Goal: Task Accomplishment & Management: Complete application form

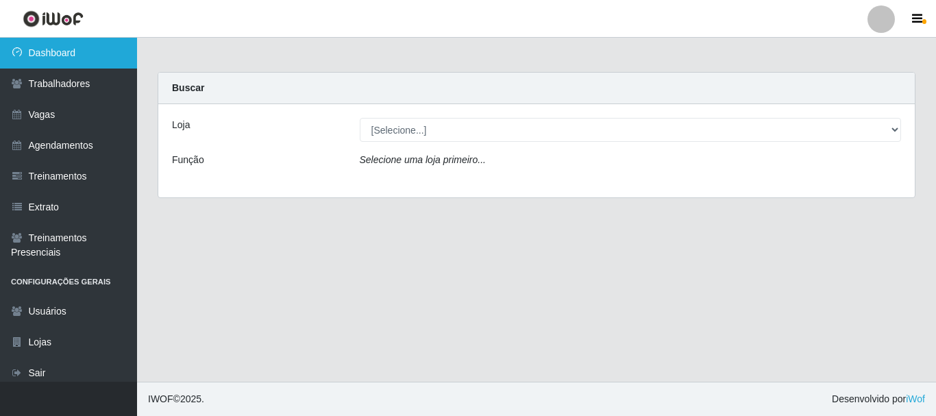
click at [75, 60] on link "Dashboard" at bounding box center [68, 53] width 137 height 31
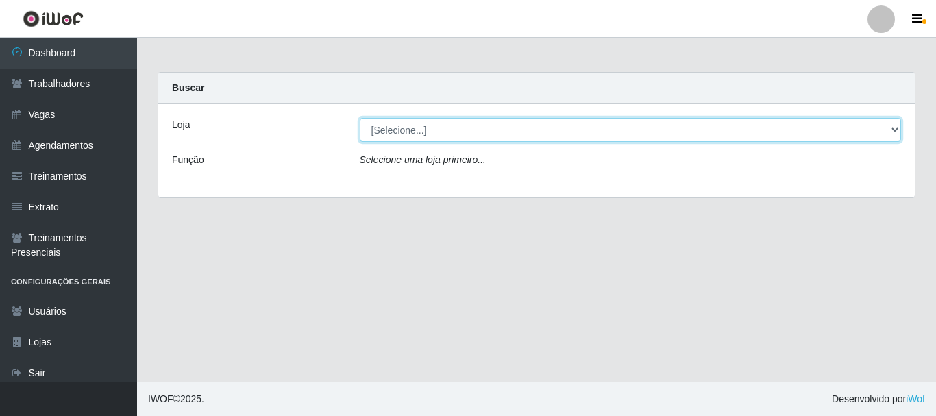
click at [403, 134] on select "[Selecione...] [PERSON_NAME]" at bounding box center [631, 130] width 542 height 24
select select "230"
click at [360, 118] on select "[Selecione...] [PERSON_NAME]" at bounding box center [631, 130] width 542 height 24
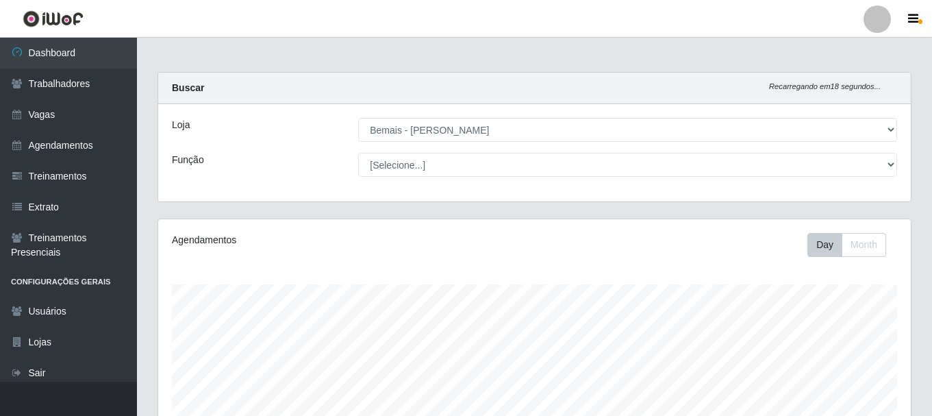
click at [443, 238] on div "Agendamentos" at bounding box center [317, 240] width 290 height 14
click at [432, 209] on div "Carregando... Buscar Recarregando em 17 segundos... Loja [Selecione...] Bemais …" at bounding box center [534, 145] width 775 height 147
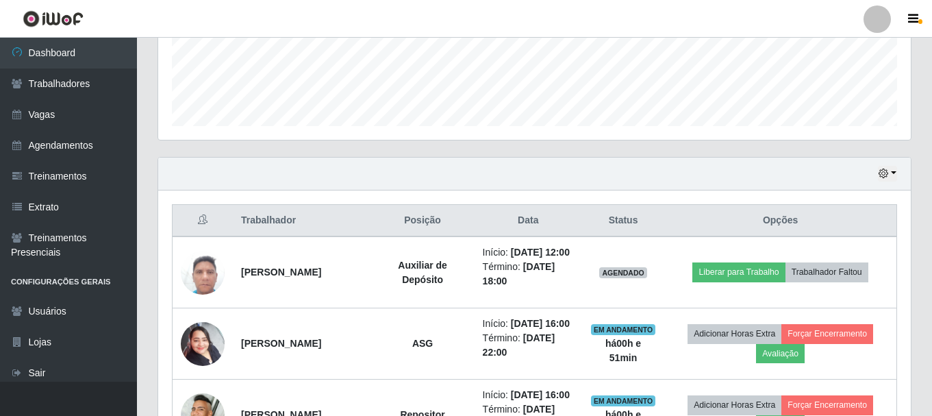
click at [932, 238] on html "Perfil Alterar Senha Sair Dashboard Trabalhadores Vagas Agendamentos Treinament…" at bounding box center [466, 325] width 932 height 1378
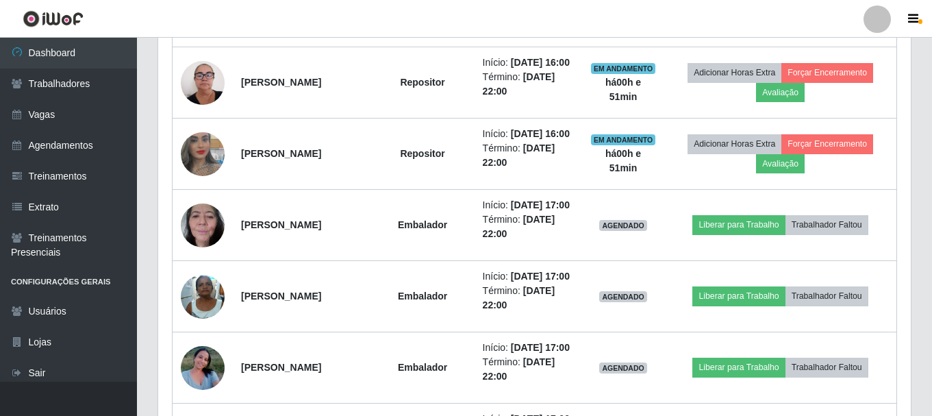
scroll to position [755, 0]
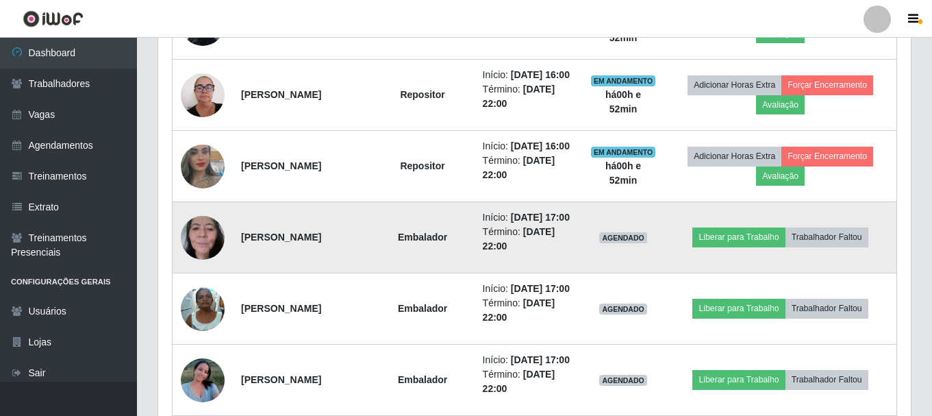
click at [413, 273] on td "Embalador" at bounding box center [422, 237] width 103 height 71
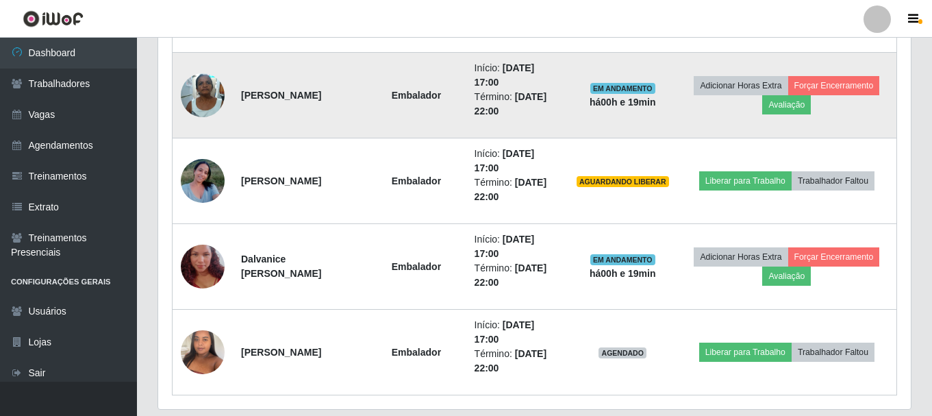
scroll to position [1038, 0]
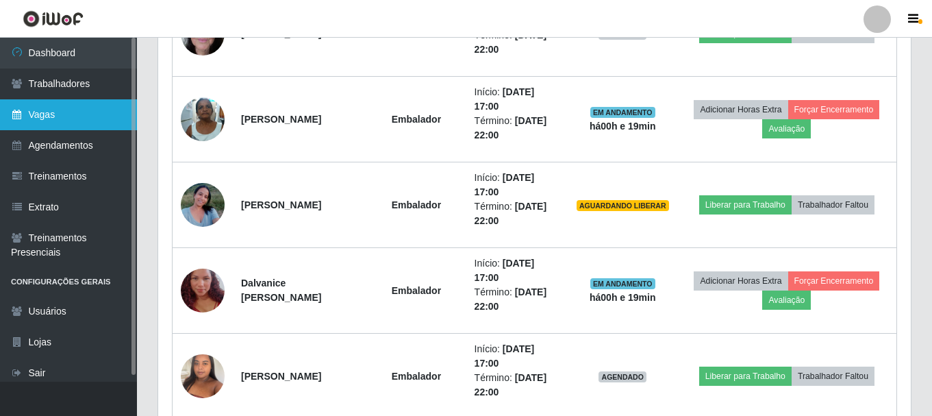
click at [58, 107] on link "Vagas" at bounding box center [68, 114] width 137 height 31
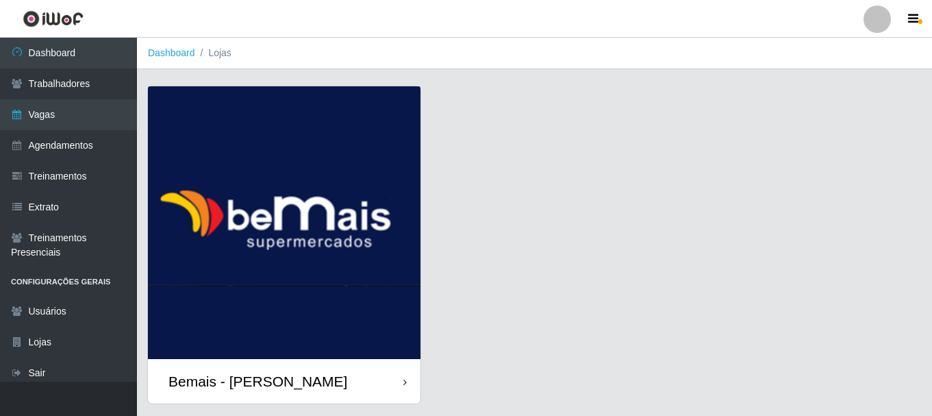
click at [307, 195] on img at bounding box center [284, 222] width 273 height 273
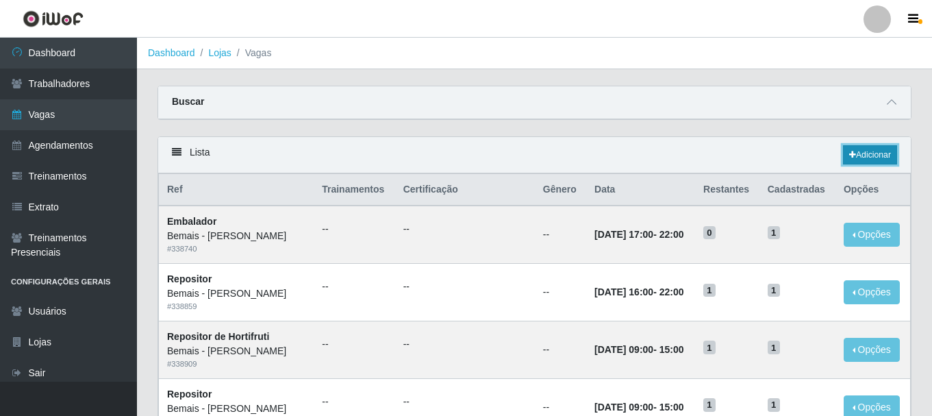
click at [873, 150] on link "Adicionar" at bounding box center [870, 154] width 54 height 19
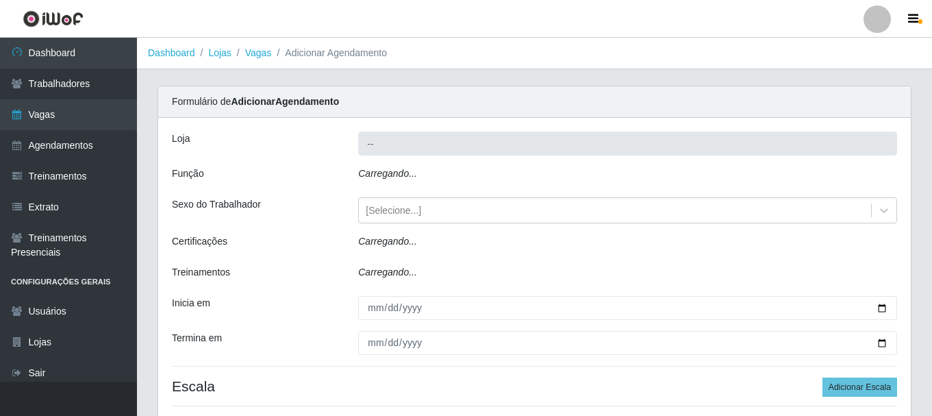
type input "Bemais - [PERSON_NAME]"
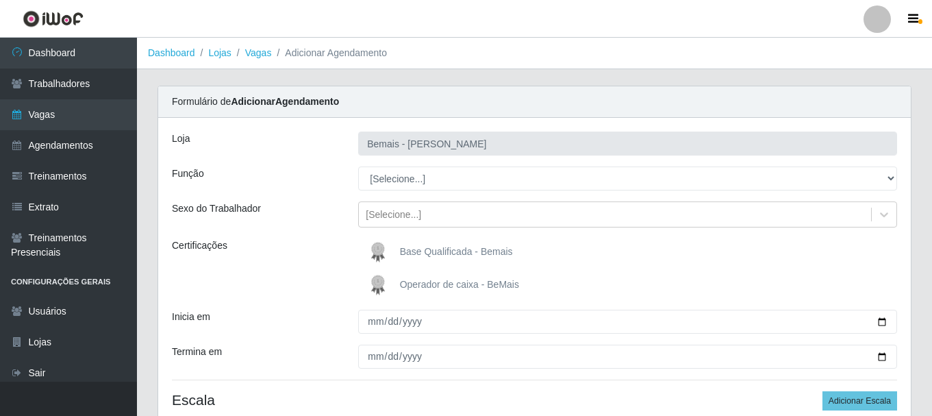
click at [434, 195] on div "[PERSON_NAME] Função [Selecione...] ASG ASG + ASG ++ Auxiliar de Depósito Auxil…" at bounding box center [534, 281] width 753 height 327
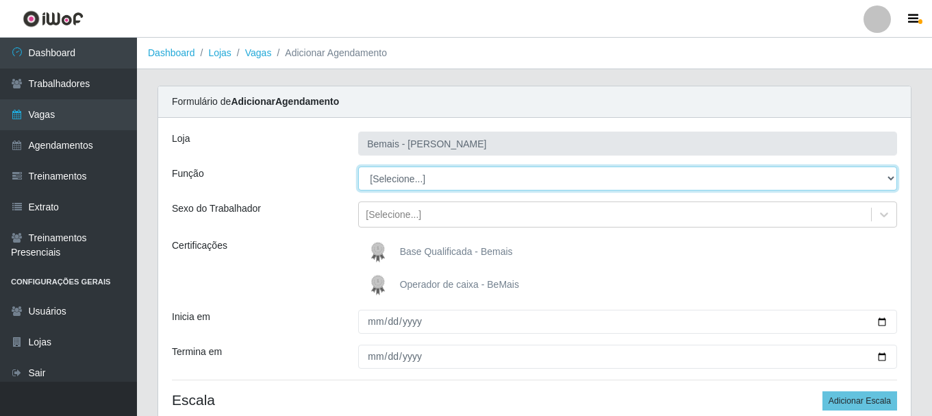
click at [438, 184] on select "[Selecione...] ASG ASG + ASG ++ Auxiliar de Depósito Auxiliar de Depósito + Aux…" at bounding box center [627, 178] width 539 height 24
select select "24"
click at [358, 166] on select "[Selecione...] ASG ASG + ASG ++ Auxiliar de Depósito Auxiliar de Depósito + Aux…" at bounding box center [627, 178] width 539 height 24
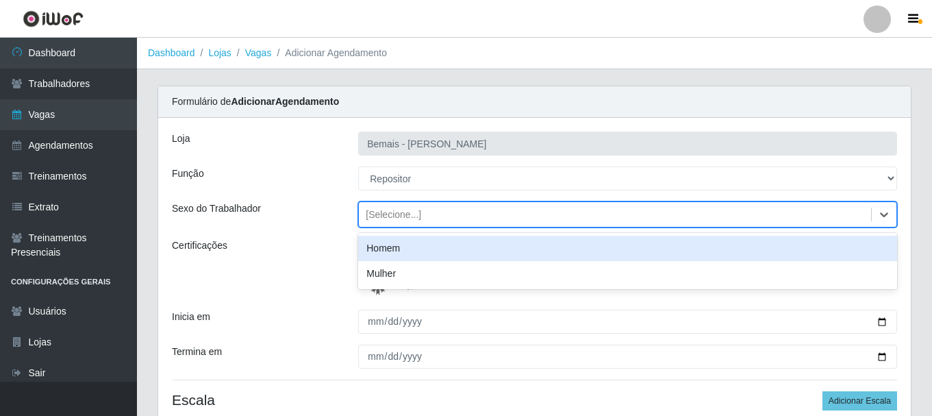
click at [386, 213] on div "[Selecione...]" at bounding box center [393, 215] width 55 height 14
click at [392, 252] on div "Homem" at bounding box center [627, 248] width 539 height 25
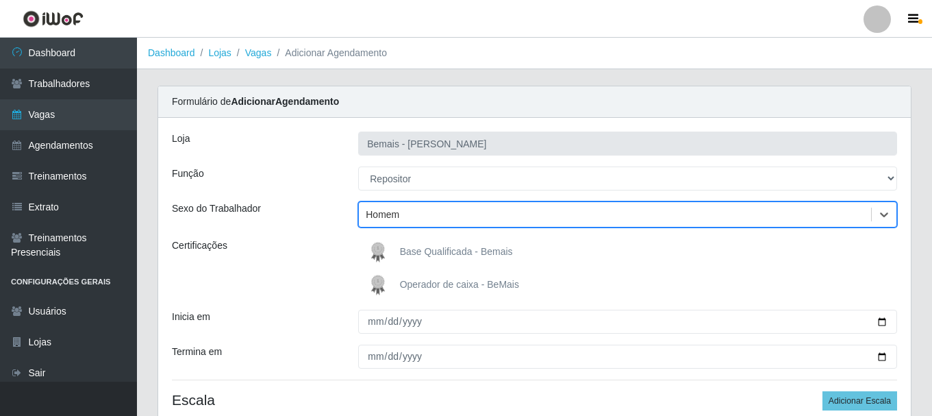
click at [393, 252] on img at bounding box center [380, 251] width 33 height 27
click at [0, 0] on input "Base Qualificada - Bemais" at bounding box center [0, 0] width 0 height 0
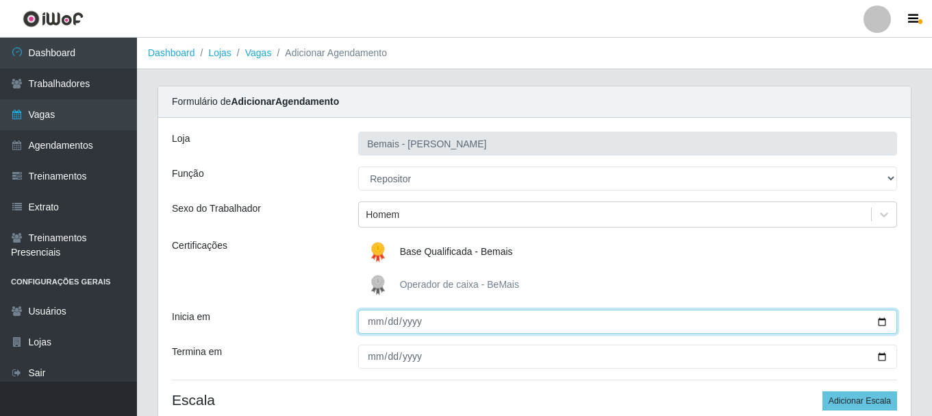
click at [383, 317] on input "Inicia em" at bounding box center [627, 322] width 539 height 24
type input "[DATE]"
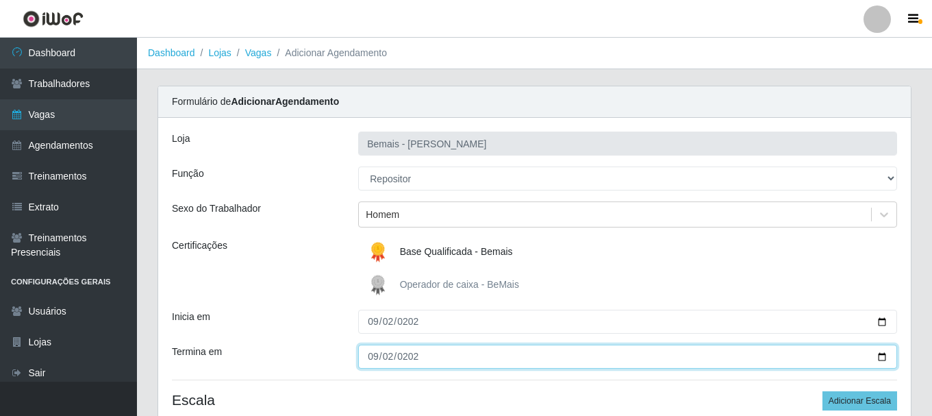
type input "[DATE]"
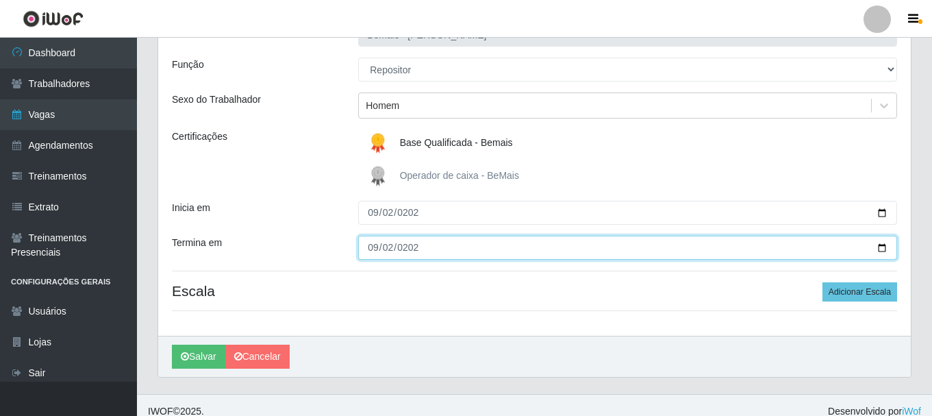
scroll to position [121, 0]
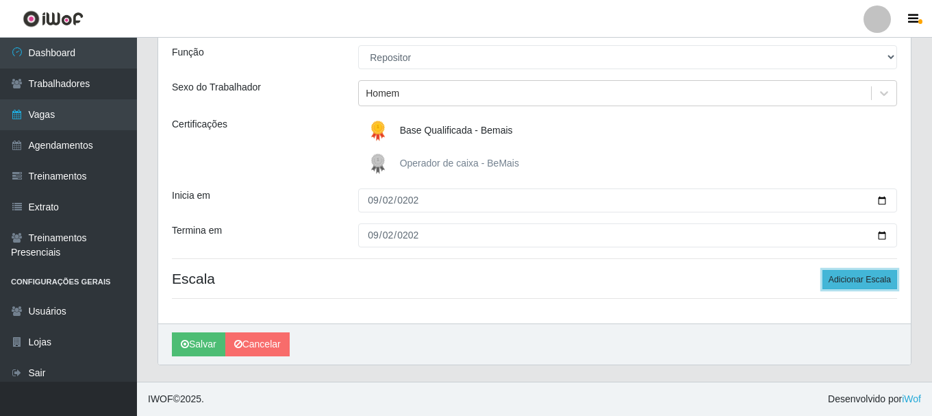
click at [850, 286] on button "Adicionar Escala" at bounding box center [860, 279] width 75 height 19
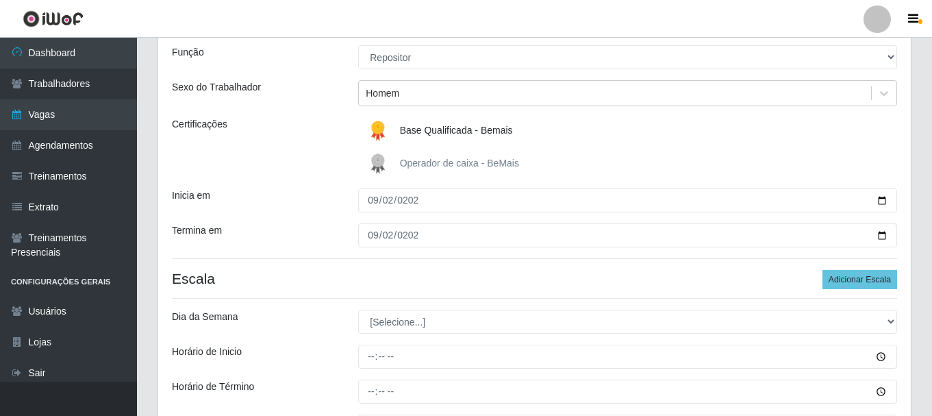
click at [449, 306] on div "[PERSON_NAME] Função [Selecione...] ASG ASG + ASG ++ Auxiliar de Depósito Auxil…" at bounding box center [534, 236] width 753 height 478
click at [443, 340] on div "[PERSON_NAME] Função [Selecione...] ASG ASG + ASG ++ Auxiliar de Depósito Auxil…" at bounding box center [534, 236] width 753 height 478
click at [451, 306] on div "[PERSON_NAME] Função [Selecione...] ASG ASG + ASG ++ Auxiliar de Depósito Auxil…" at bounding box center [534, 236] width 753 height 478
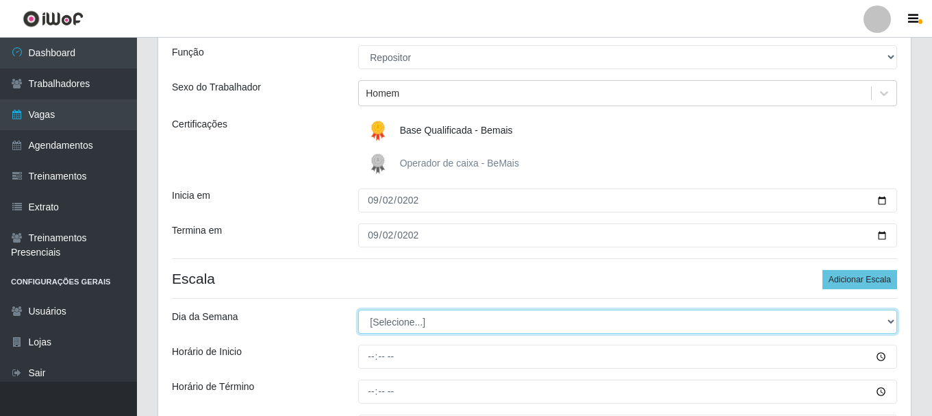
click at [444, 312] on select "[Selecione...] Segunda Terça Quarta Quinta Sexta Sábado Domingo" at bounding box center [627, 322] width 539 height 24
select select "2"
click at [358, 310] on select "[Selecione...] Segunda Terça Quarta Quinta Sexta Sábado Domingo" at bounding box center [627, 322] width 539 height 24
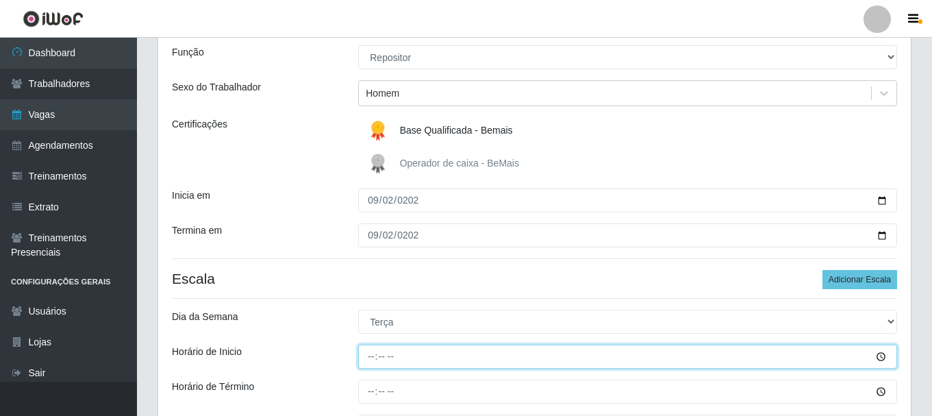
click at [365, 358] on input "Horário de Inicio" at bounding box center [627, 357] width 539 height 24
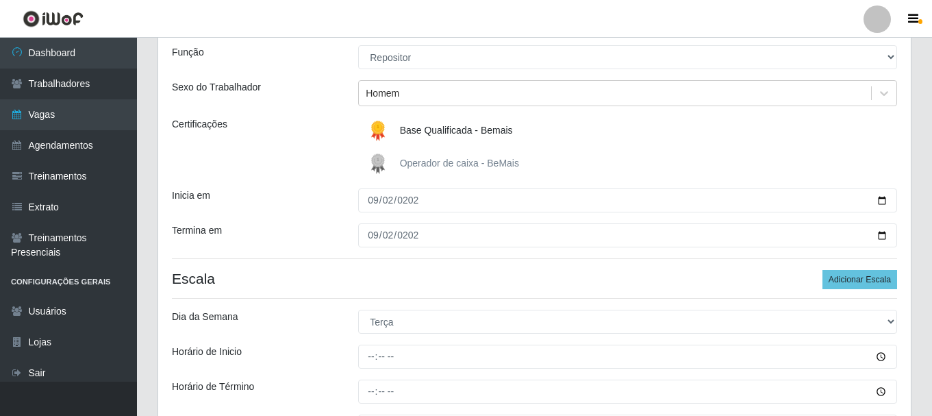
click at [341, 347] on div "Horário de Inicio" at bounding box center [255, 357] width 186 height 24
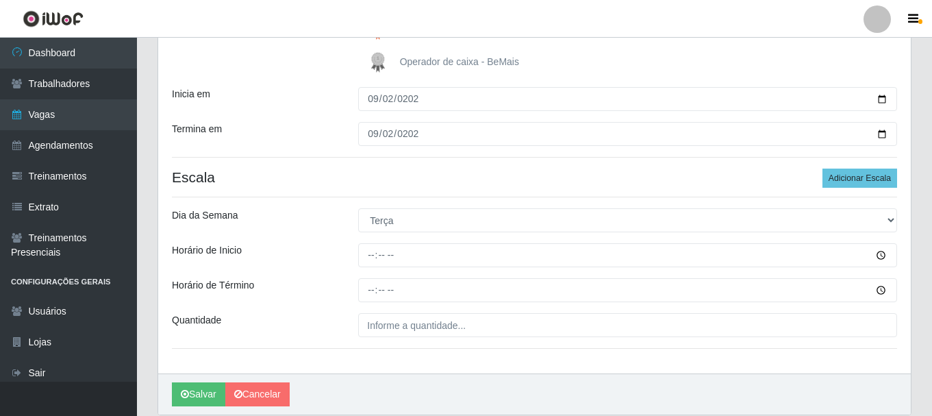
scroll to position [250, 0]
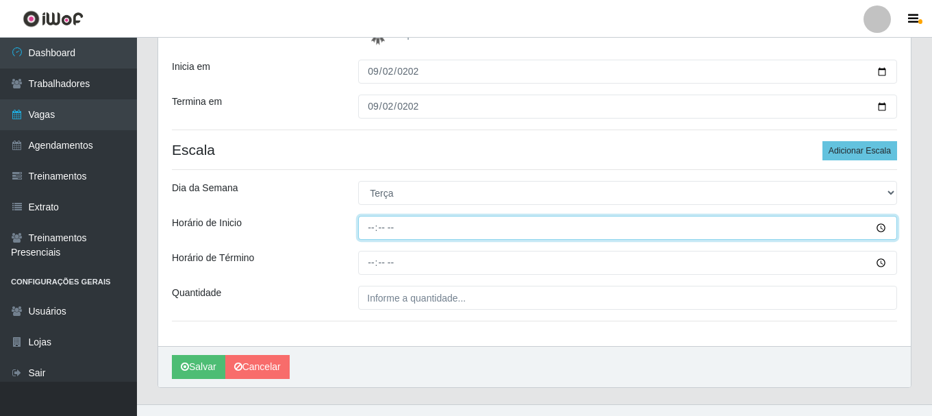
click at [369, 225] on input "Horário de Inicio" at bounding box center [627, 228] width 539 height 24
type input "16:00"
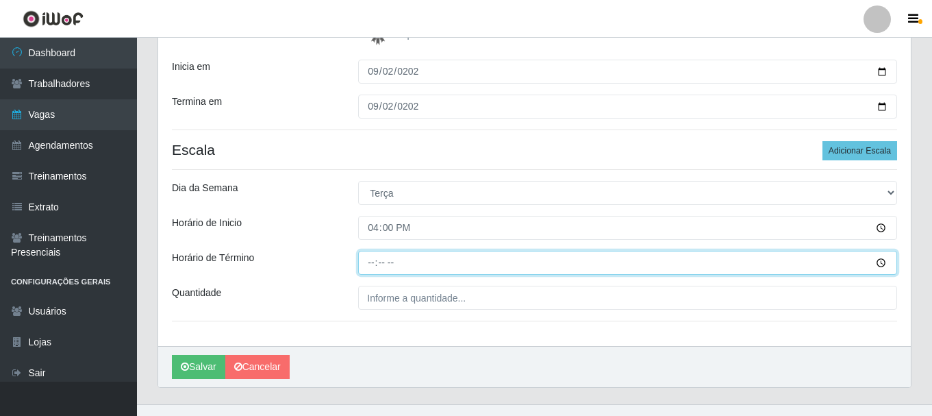
type input "22:00"
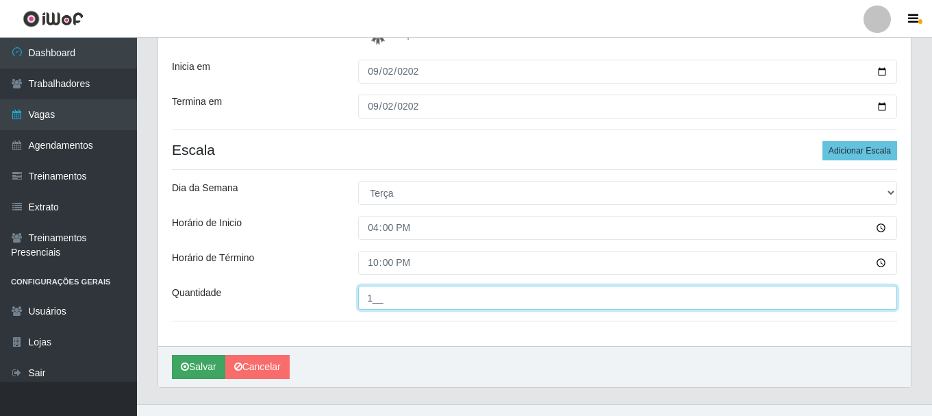
type input "1__"
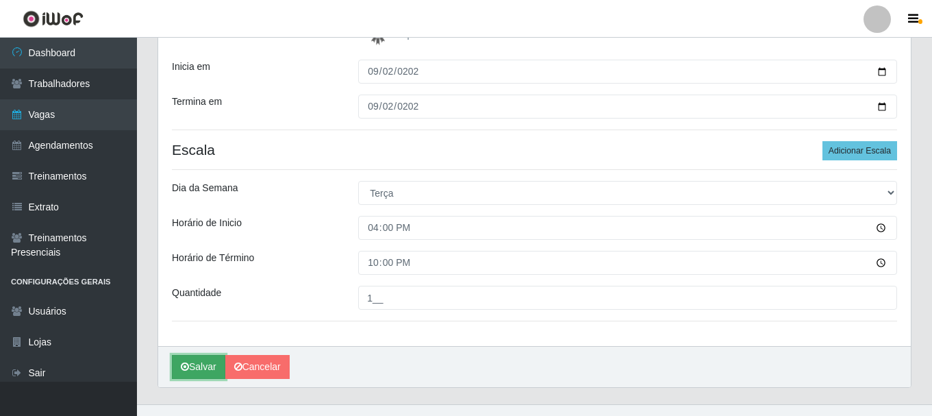
click at [200, 363] on button "Salvar" at bounding box center [198, 367] width 53 height 24
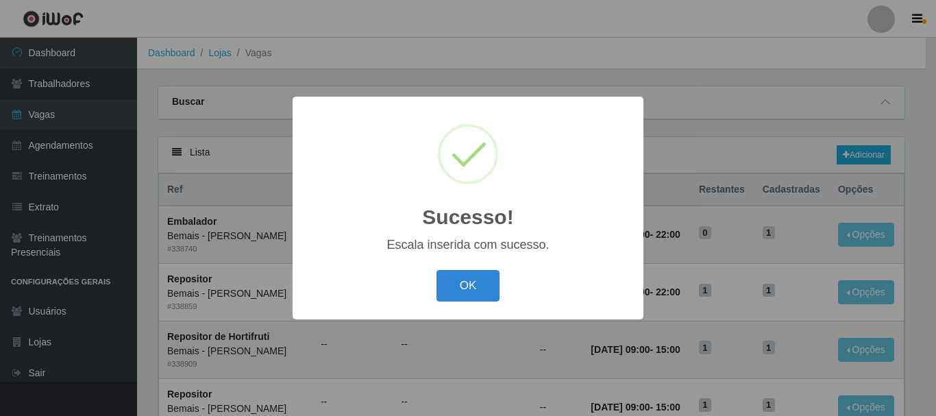
click at [502, 288] on div "OK Cancel" at bounding box center [467, 285] width 323 height 39
click at [474, 290] on button "OK" at bounding box center [468, 286] width 64 height 32
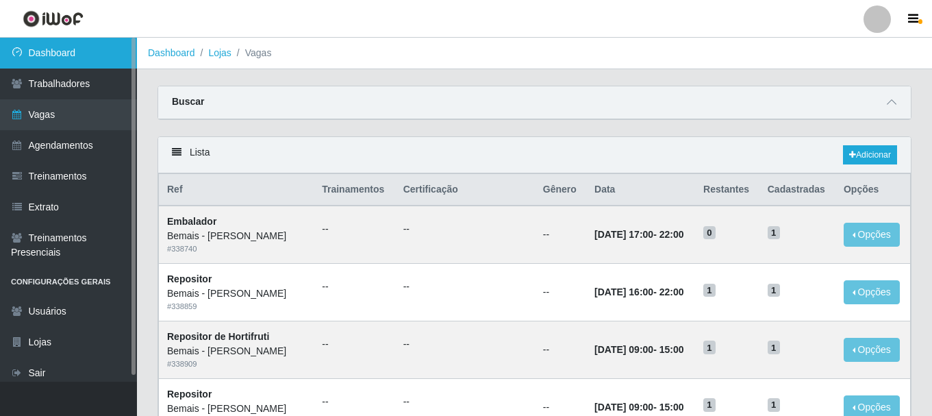
click at [99, 58] on link "Dashboard" at bounding box center [68, 53] width 137 height 31
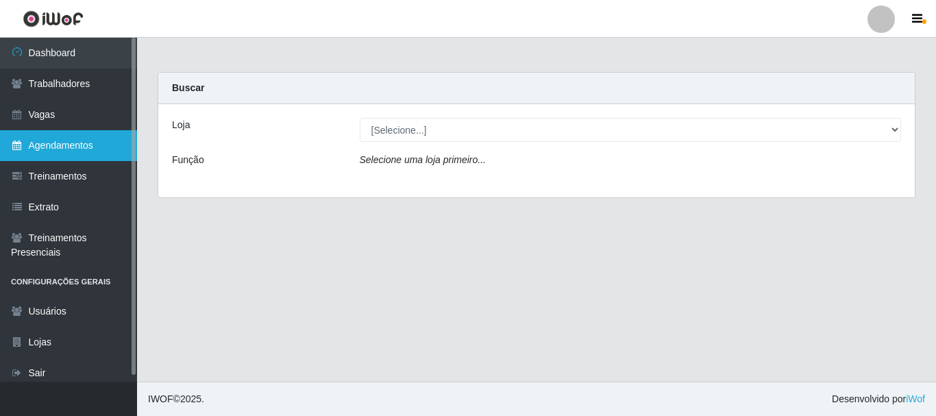
click at [92, 156] on link "Agendamentos" at bounding box center [68, 145] width 137 height 31
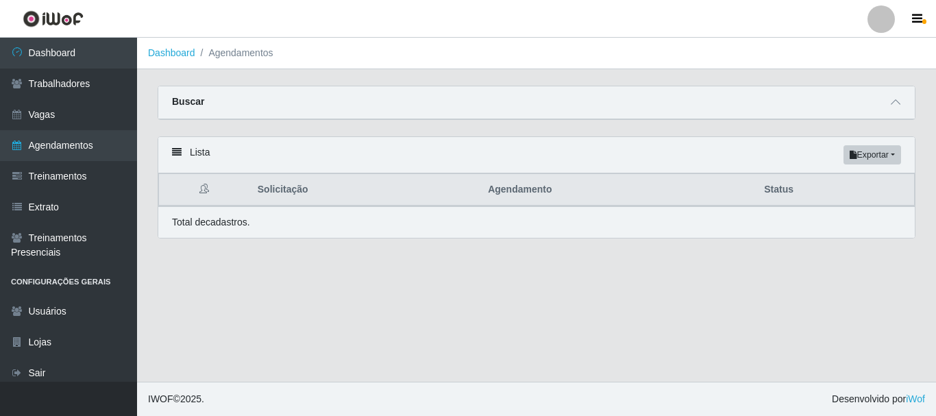
drag, startPoint x: 845, startPoint y: 112, endPoint x: 865, endPoint y: 107, distance: 20.0
click at [847, 112] on div "Buscar" at bounding box center [536, 102] width 756 height 33
click at [884, 105] on div "Buscar" at bounding box center [536, 102] width 756 height 33
click at [896, 102] on icon at bounding box center [896, 102] width 10 height 10
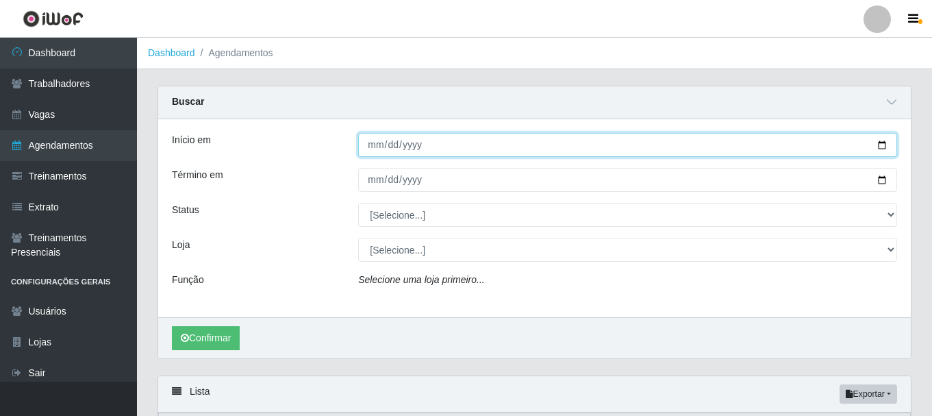
click at [375, 140] on input "Início em" at bounding box center [627, 145] width 539 height 24
type input "[DATE]"
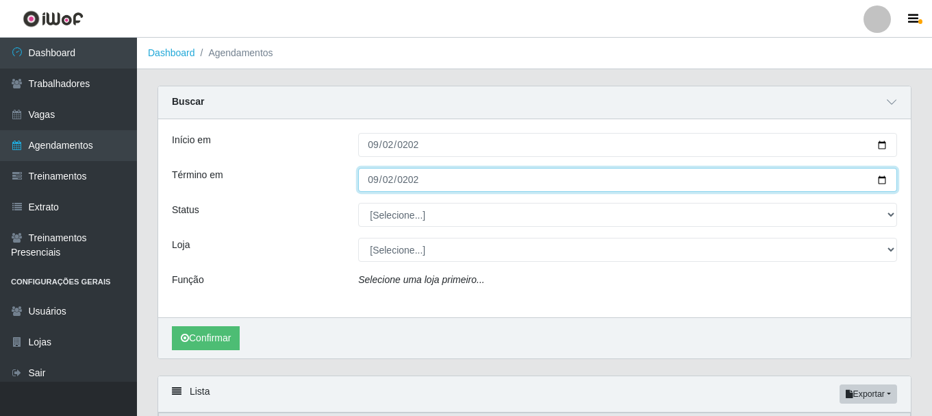
type input "[DATE]"
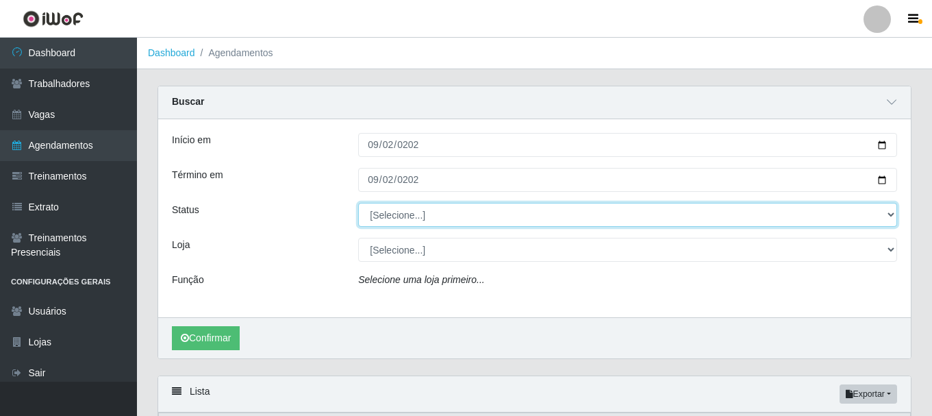
select select "AGENDADO"
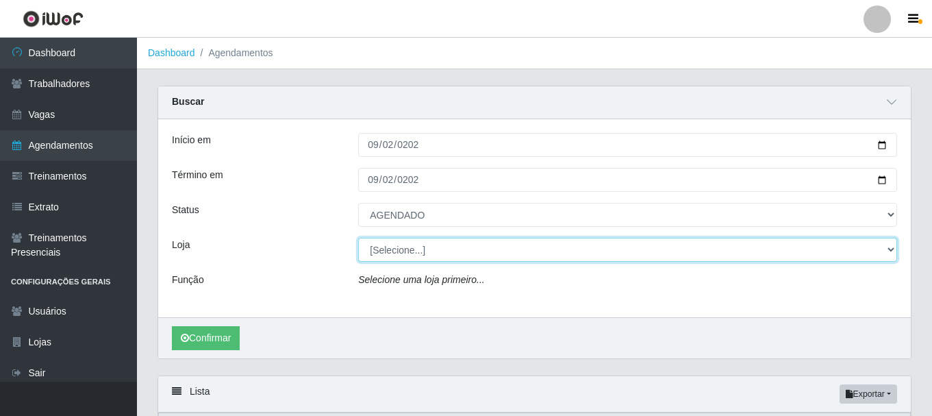
click at [446, 254] on select "[Selecione...] [PERSON_NAME]" at bounding box center [627, 250] width 539 height 24
select select "230"
click at [358, 238] on select "[Selecione...] [PERSON_NAME]" at bounding box center [627, 250] width 539 height 24
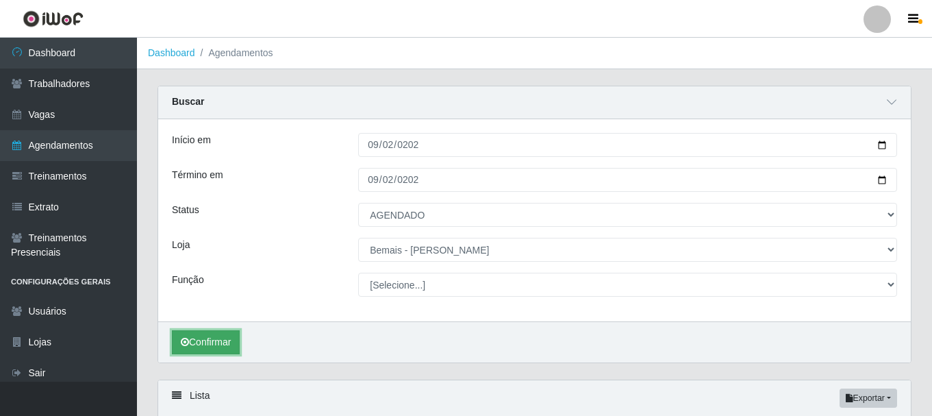
click at [225, 340] on button "Confirmar" at bounding box center [206, 342] width 68 height 24
click at [913, 206] on div "Carregando... Buscar Início em [DATE] Término em [DATE] Status [Selecione...] A…" at bounding box center [534, 233] width 775 height 294
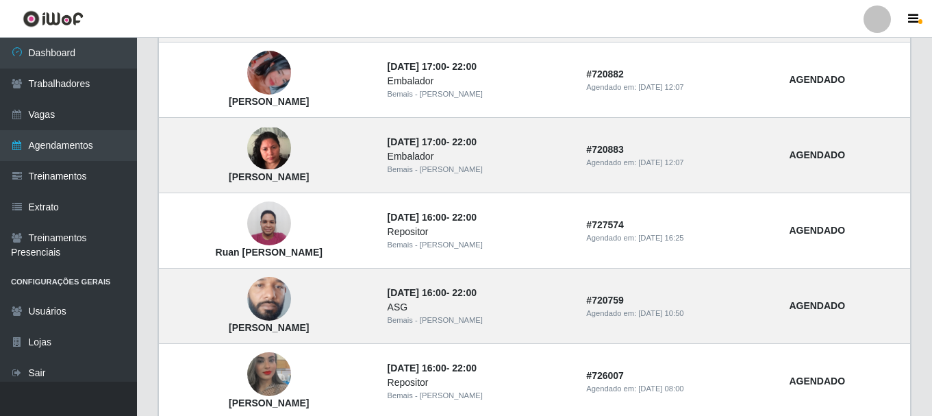
scroll to position [660, 0]
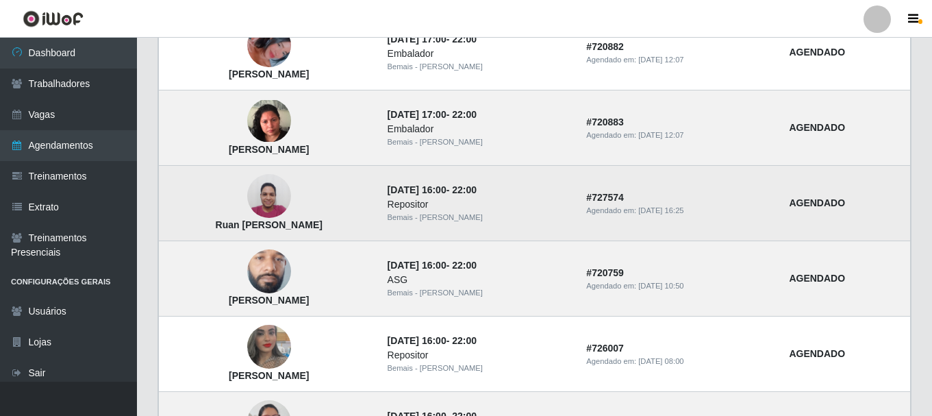
click at [280, 203] on img at bounding box center [269, 196] width 44 height 58
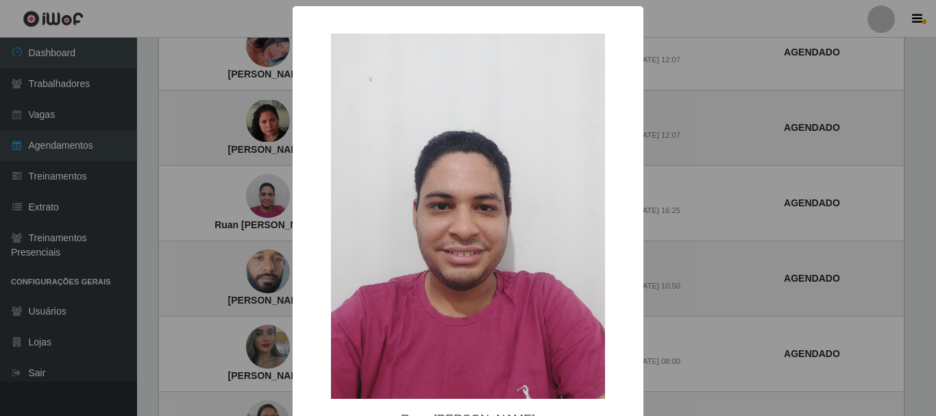
click at [271, 207] on div "× Ruan [PERSON_NAME] da Luz OK Cancel" at bounding box center [468, 208] width 936 height 416
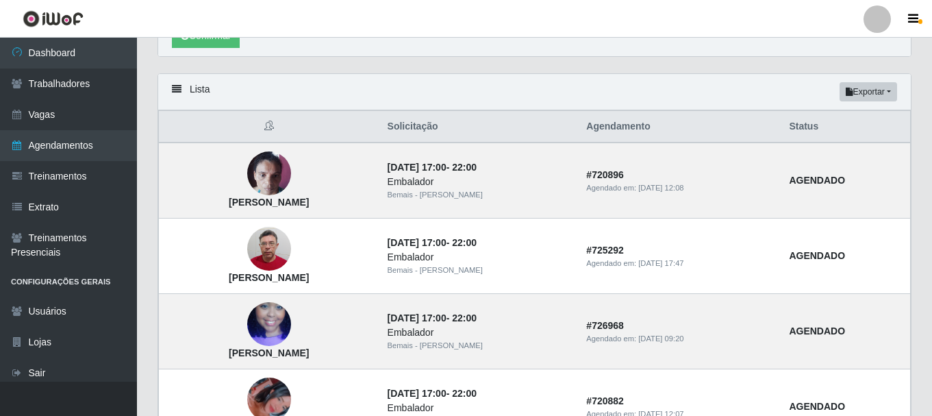
scroll to position [301, 0]
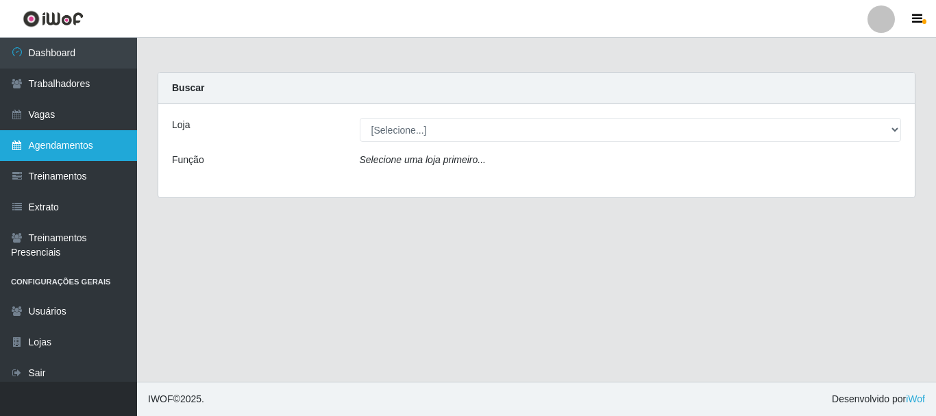
click at [99, 158] on link "Agendamentos" at bounding box center [68, 145] width 137 height 31
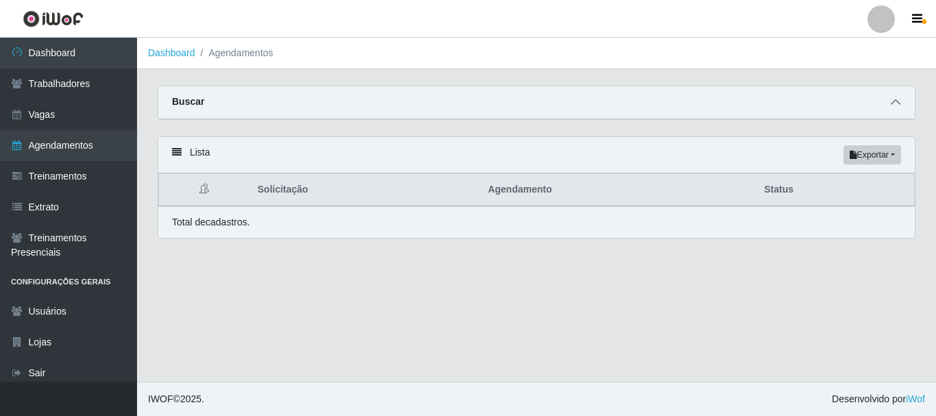
click at [895, 102] on icon at bounding box center [896, 102] width 10 height 10
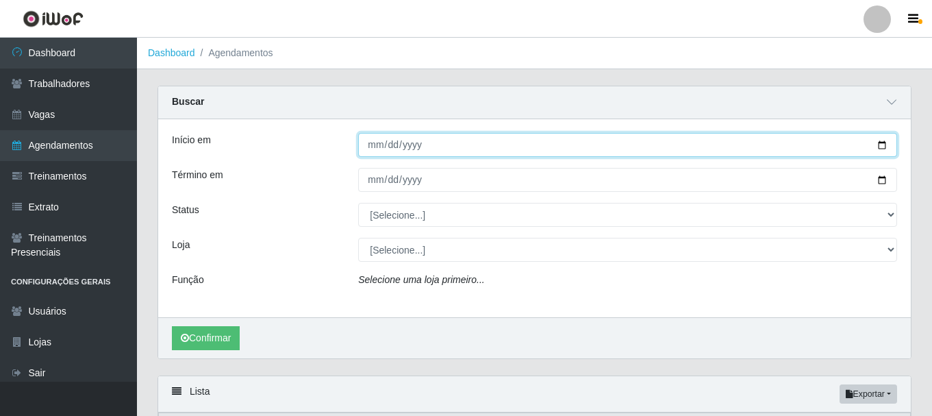
click at [378, 149] on input "Início em" at bounding box center [627, 145] width 539 height 24
type input "0202-09-08"
type input "0009-10-02"
type input "[DATE]"
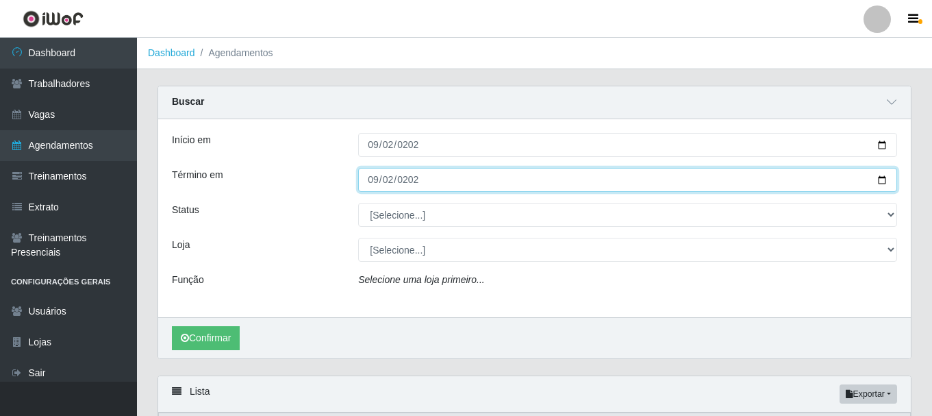
type input "[DATE]"
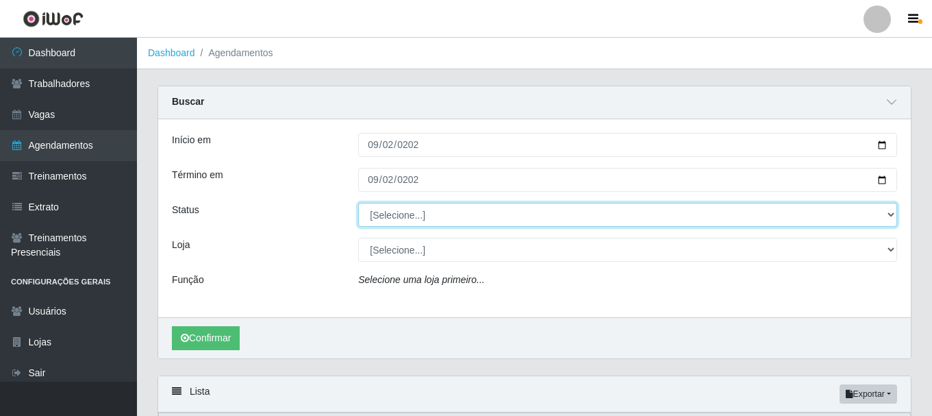
select select "AGENDADO"
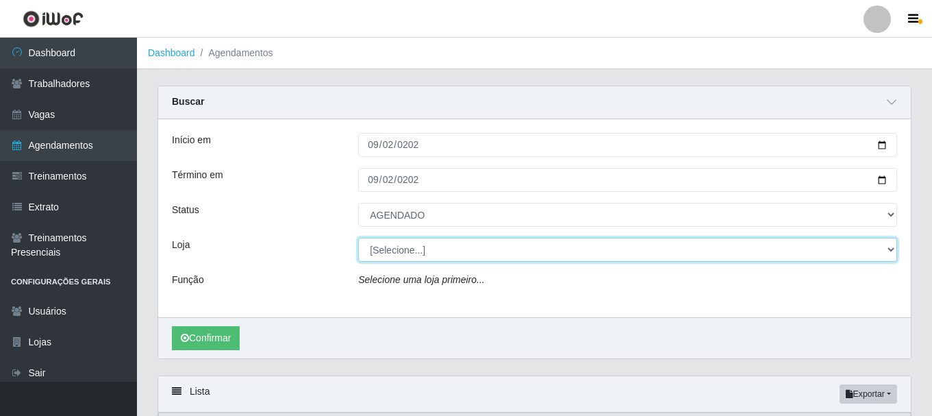
select select "230"
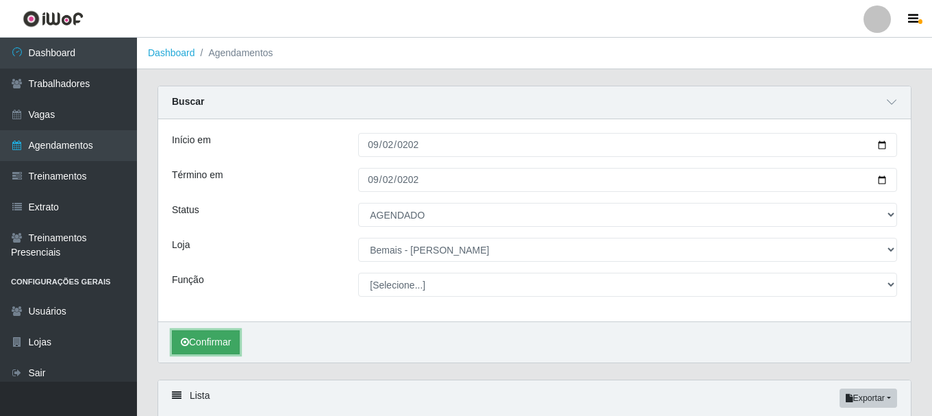
click at [208, 333] on button "Confirmar" at bounding box center [206, 342] width 68 height 24
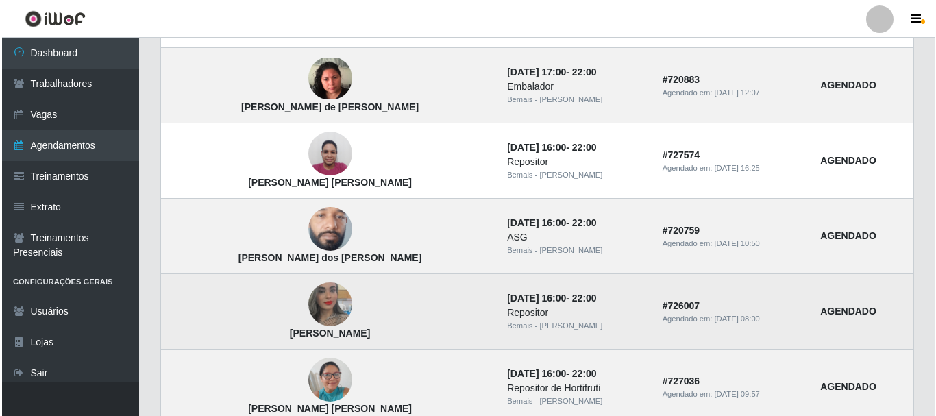
scroll to position [706, 0]
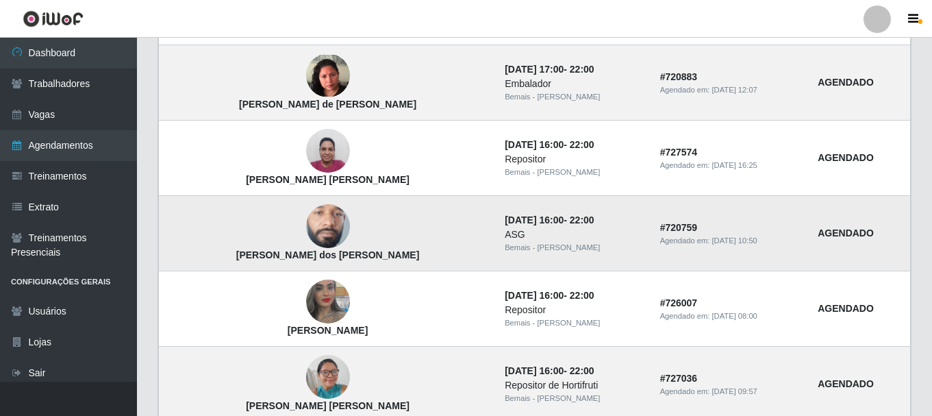
click at [306, 223] on img at bounding box center [328, 225] width 44 height 97
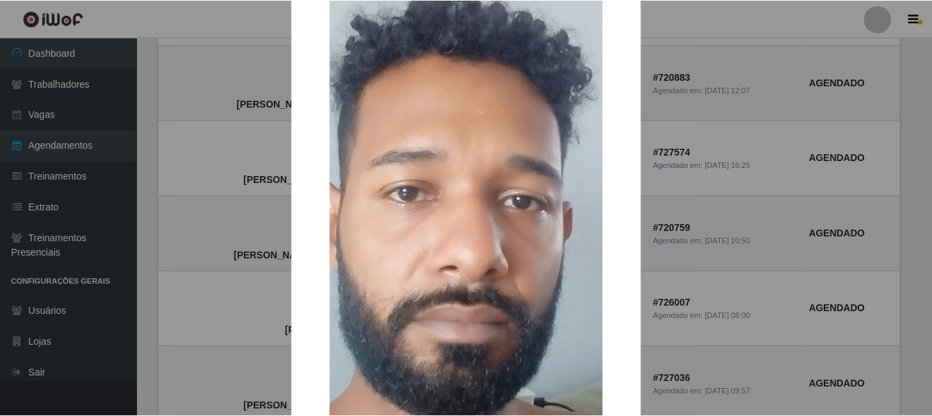
scroll to position [66, 0]
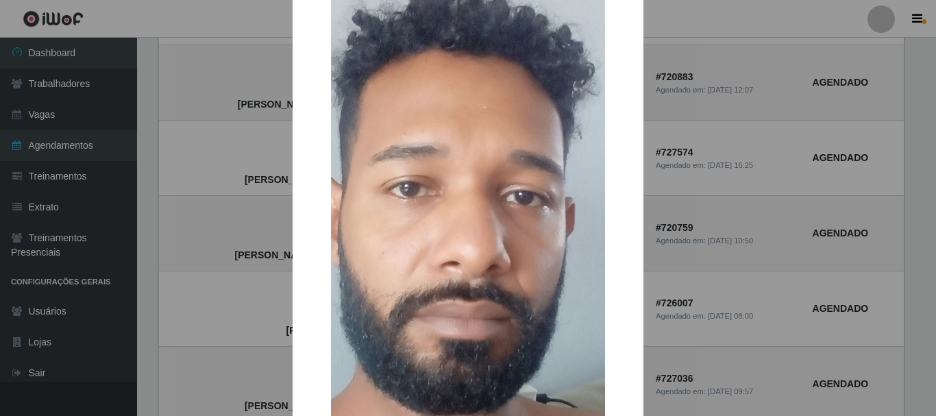
click at [744, 188] on div "× Bruno Ferreira dos Santos OK Cancel" at bounding box center [468, 208] width 936 height 416
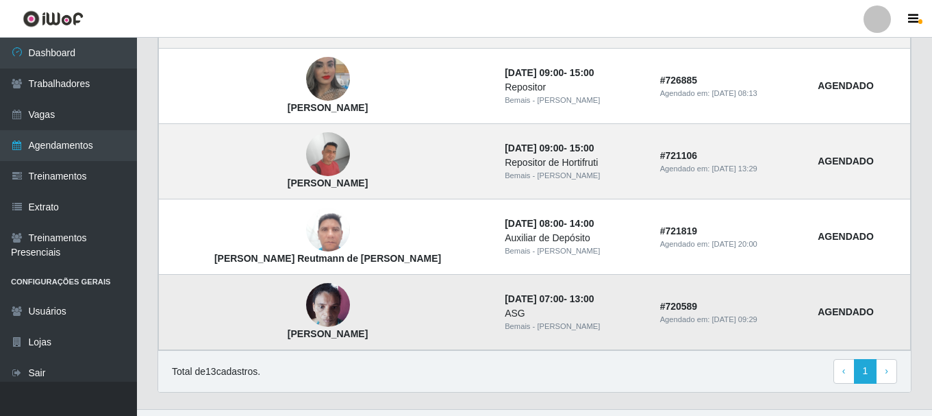
scroll to position [1080, 0]
click at [306, 306] on img at bounding box center [328, 304] width 44 height 58
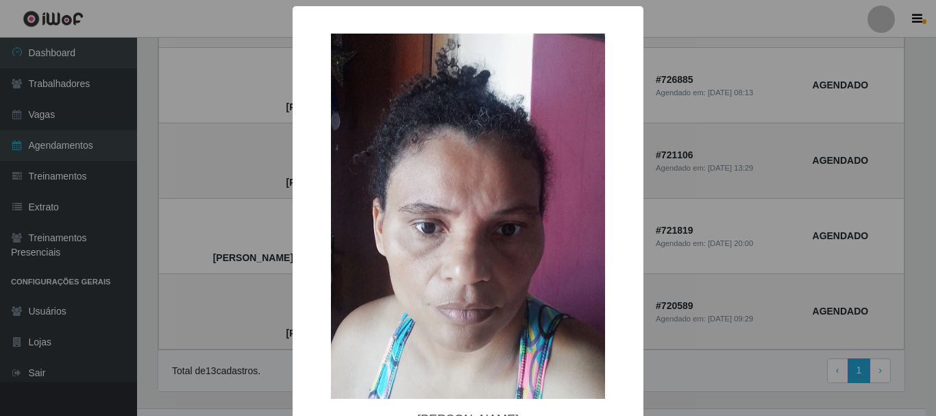
click at [684, 215] on div "× Janaina Queiroz da Silva OK Cancel" at bounding box center [468, 208] width 936 height 416
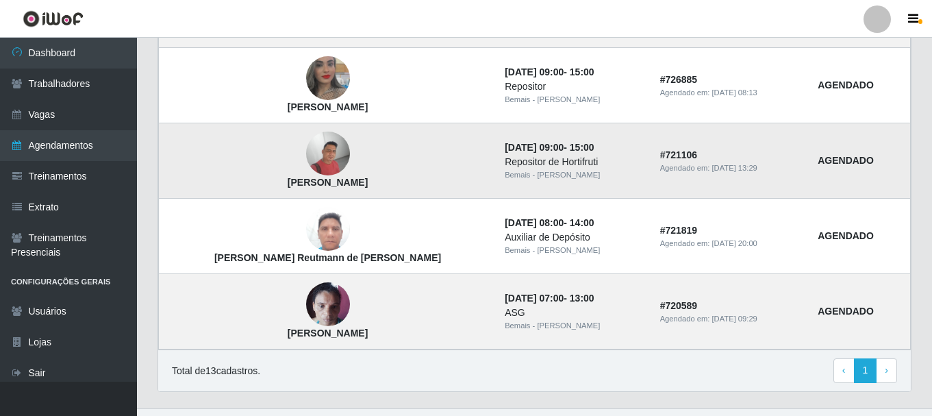
click at [306, 157] on img at bounding box center [328, 154] width 44 height 44
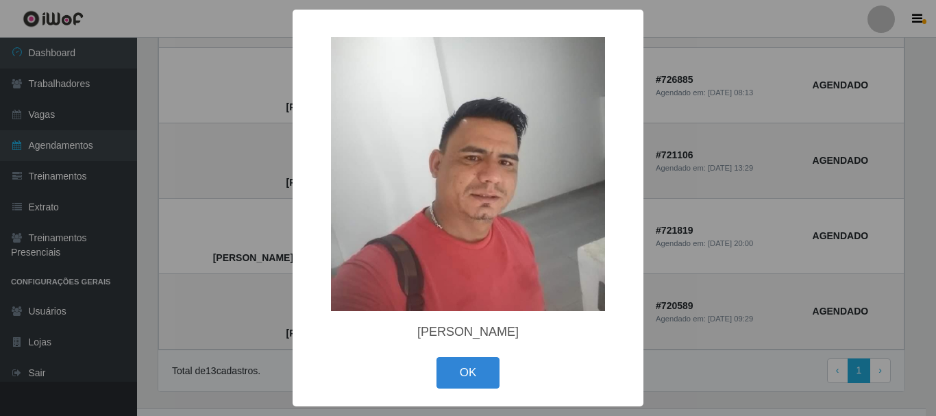
click at [263, 177] on div "× Jonas Vieira da Silva OK Cancel" at bounding box center [468, 208] width 936 height 416
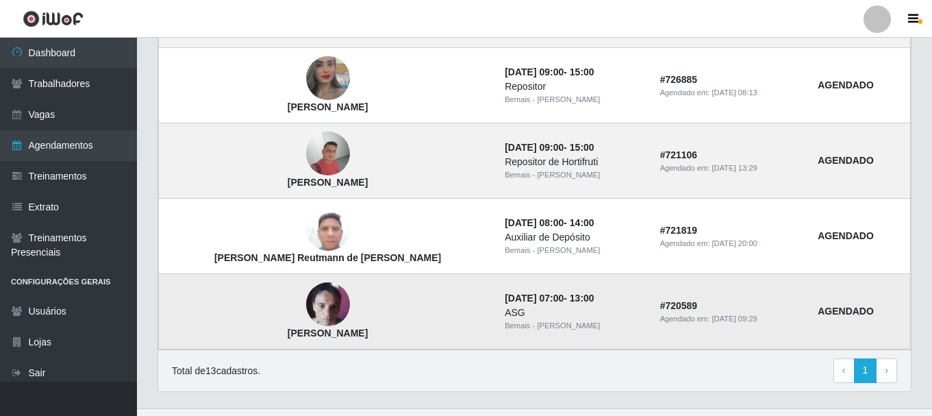
scroll to position [1107, 0]
